Goal: Find specific page/section: Find specific page/section

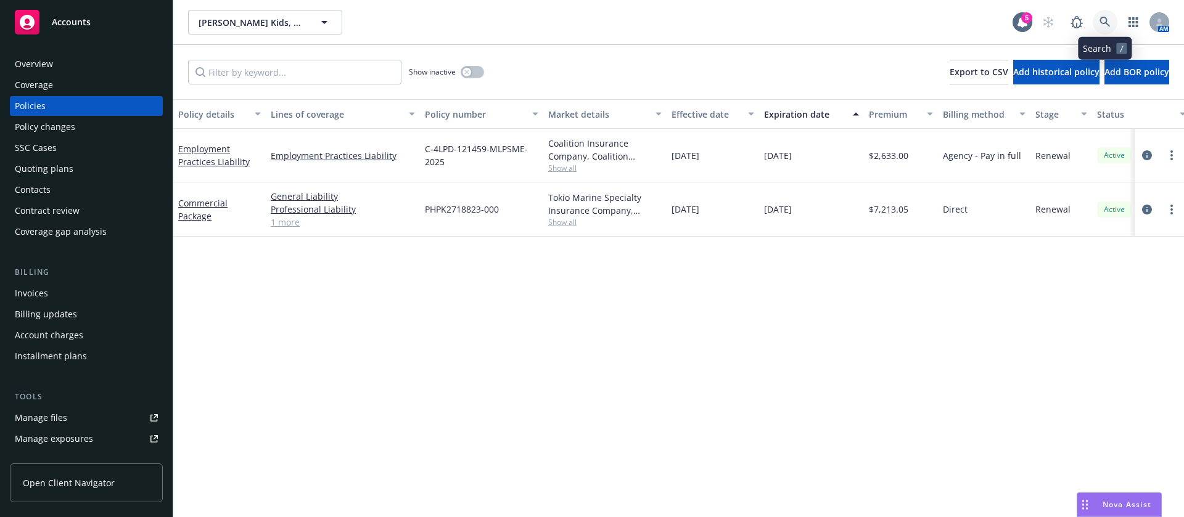
click at [1109, 22] on icon at bounding box center [1105, 22] width 11 height 11
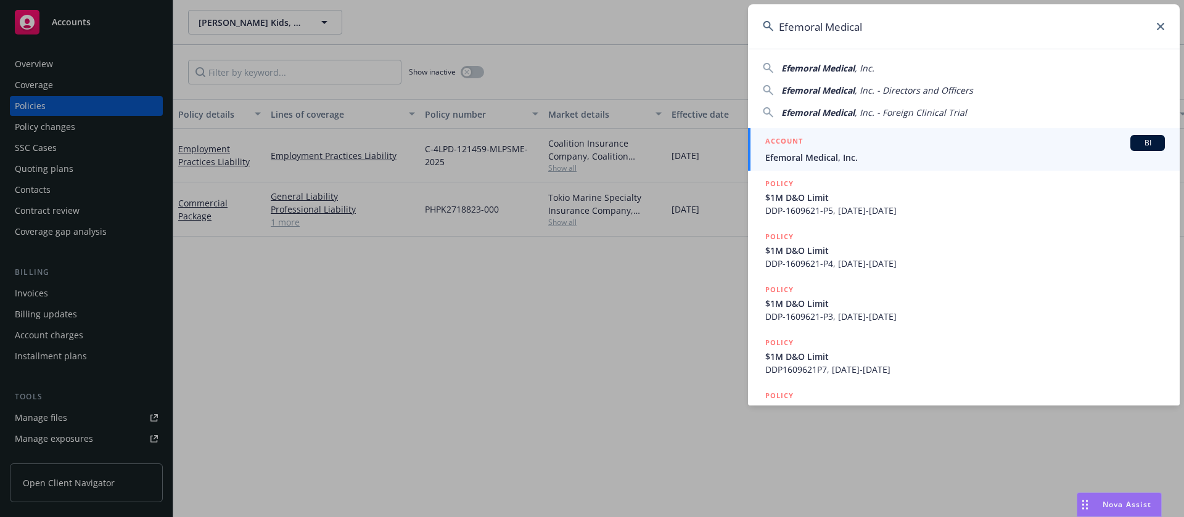
type input "Efemoral Medical"
click at [931, 155] on span "Efemoral Medical, Inc." at bounding box center [965, 157] width 400 height 13
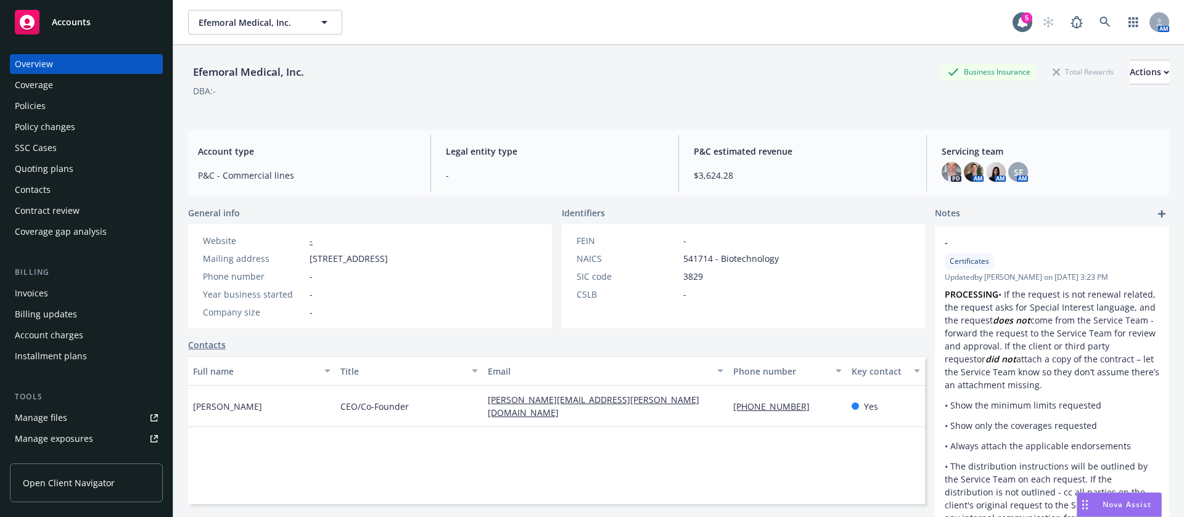
click at [65, 107] on div "Policies" at bounding box center [86, 106] width 143 height 20
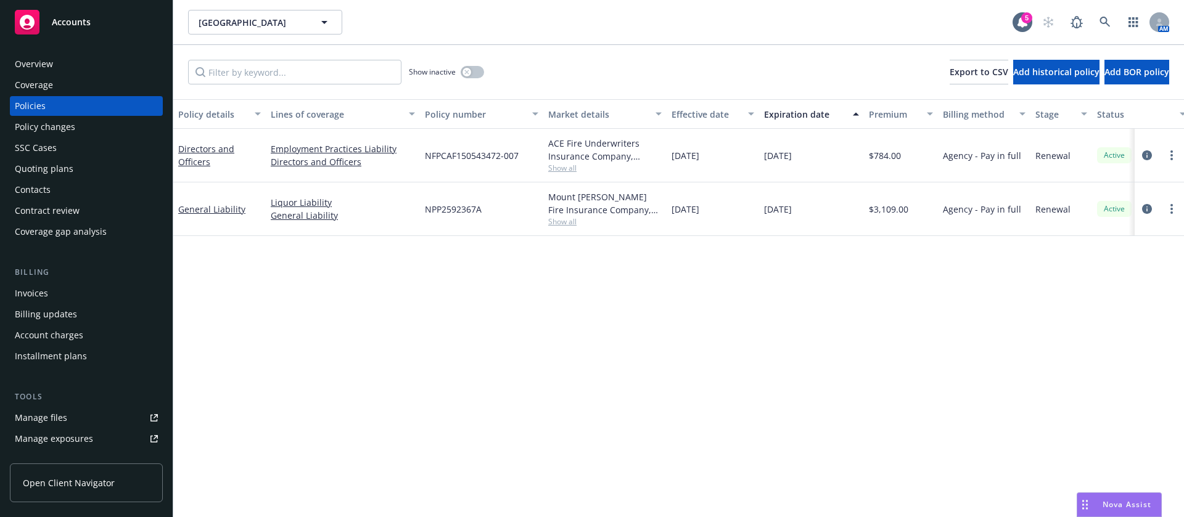
click at [61, 189] on div "Contacts" at bounding box center [86, 190] width 143 height 20
